Goal: Task Accomplishment & Management: Manage account settings

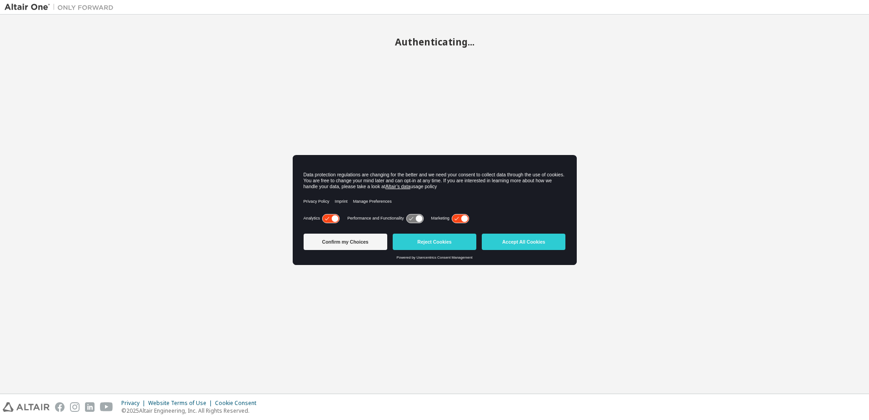
click at [459, 220] on icon at bounding box center [460, 218] width 17 height 9
click at [335, 240] on button "Confirm my Choices" at bounding box center [346, 242] width 84 height 16
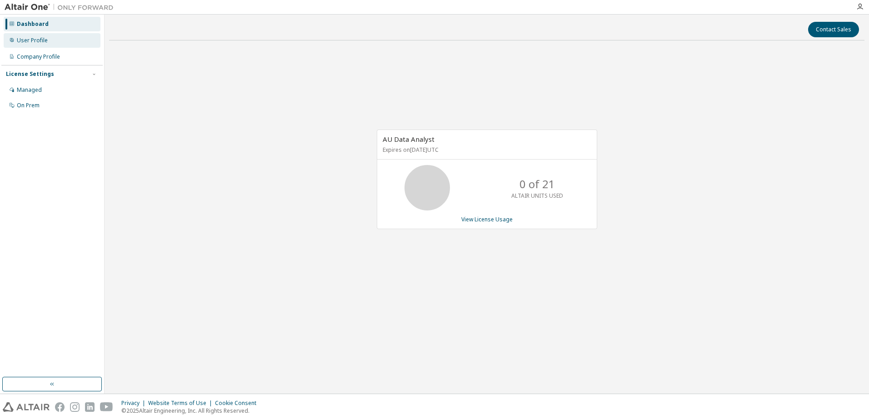
click at [30, 39] on div "User Profile" at bounding box center [32, 40] width 31 height 7
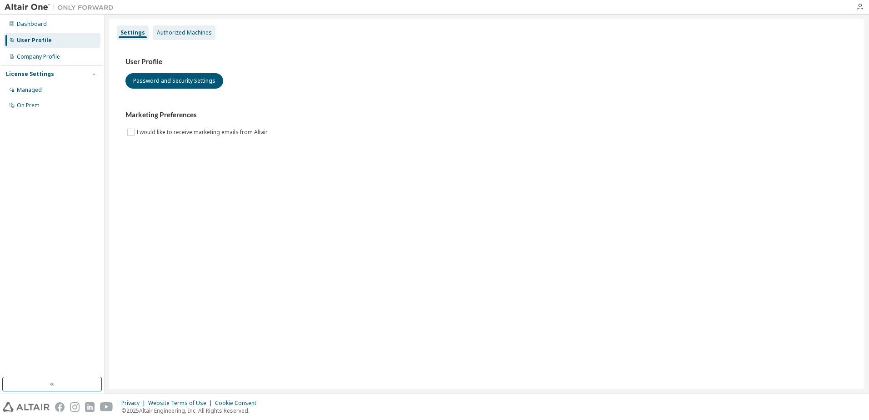
click at [184, 31] on div "Authorized Machines" at bounding box center [184, 32] width 55 height 7
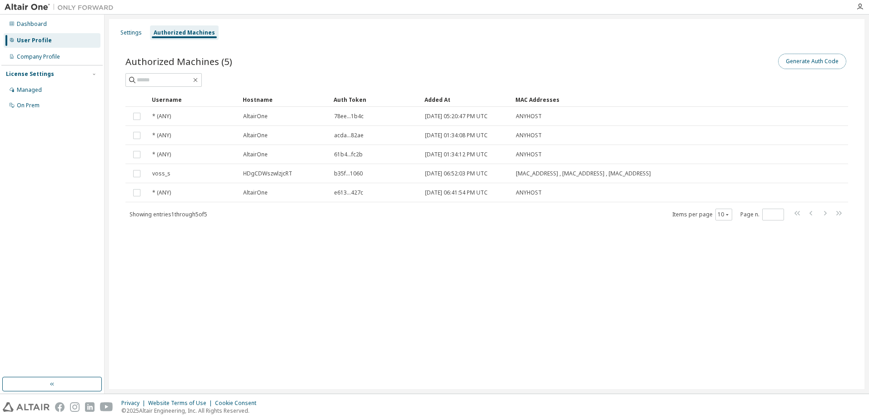
click at [809, 61] on button "Generate Auth Code" at bounding box center [812, 61] width 68 height 15
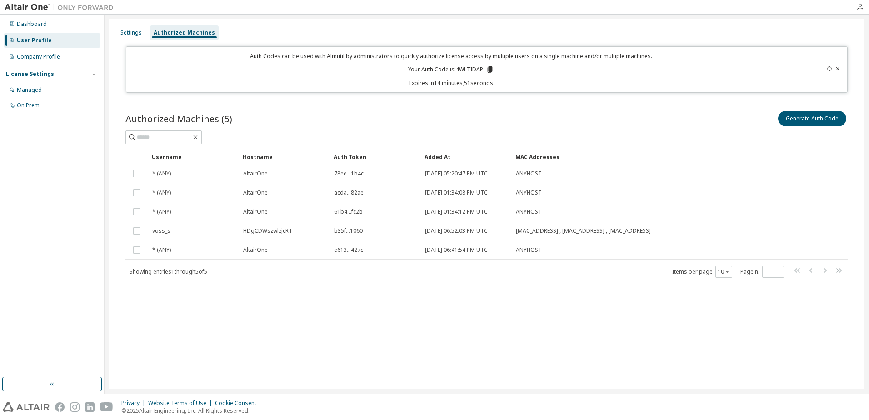
click at [838, 67] on icon at bounding box center [837, 68] width 5 height 5
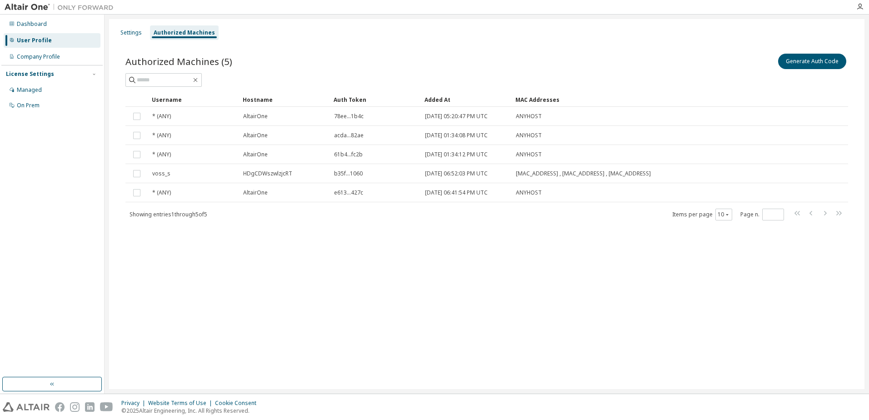
click at [361, 262] on div "Settings Authorized Machines Authorized Machines (5) Generate Auth Code Clear L…" at bounding box center [487, 204] width 756 height 370
click at [321, 265] on div "Settings Authorized Machines Authorized Machines (5) Generate Auth Code Clear L…" at bounding box center [487, 204] width 756 height 370
click at [129, 33] on div "Settings" at bounding box center [130, 32] width 21 height 7
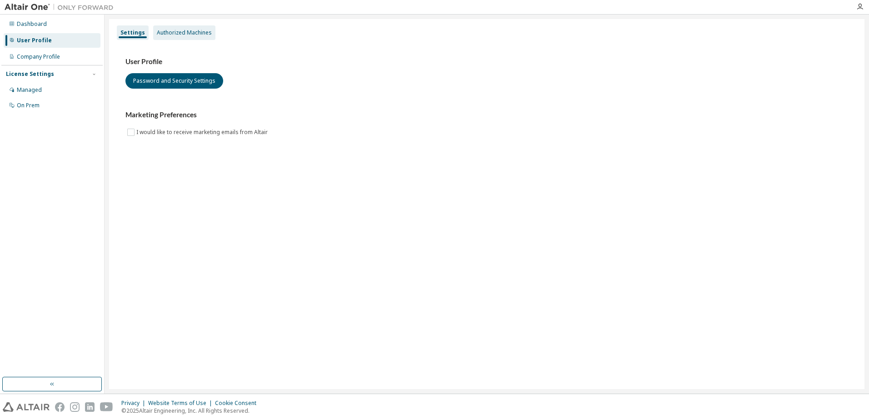
click at [190, 30] on div "Authorized Machines" at bounding box center [184, 32] width 55 height 7
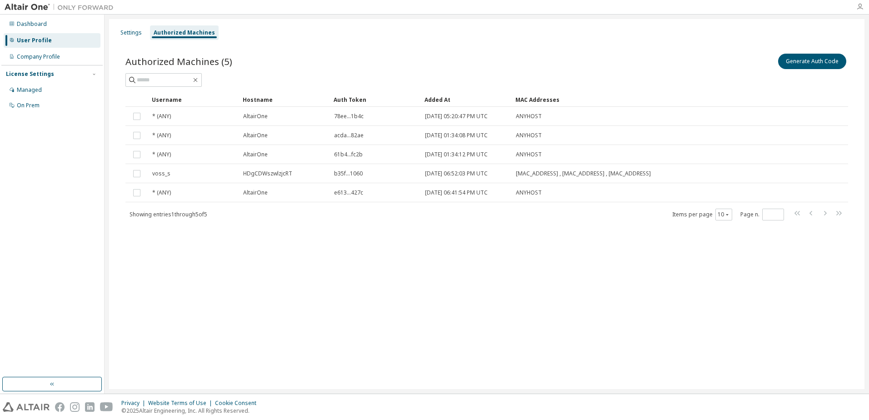
click at [861, 5] on icon "button" at bounding box center [859, 6] width 7 height 7
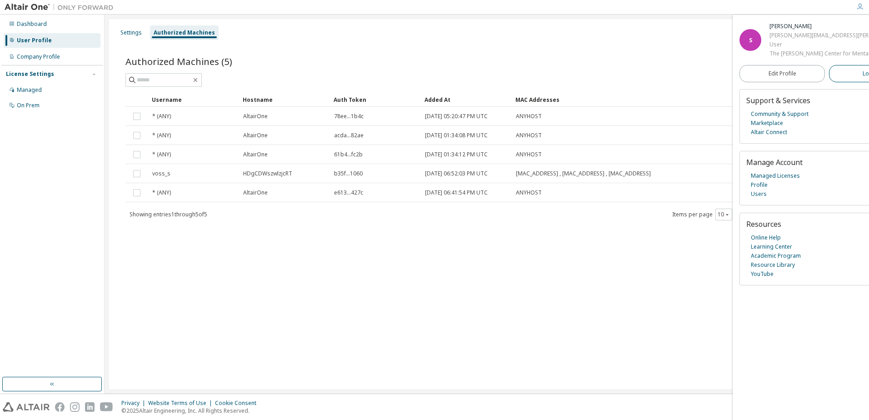
click at [863, 78] on span "Logout" at bounding box center [872, 73] width 19 height 9
